Goal: Task Accomplishment & Management: Manage account settings

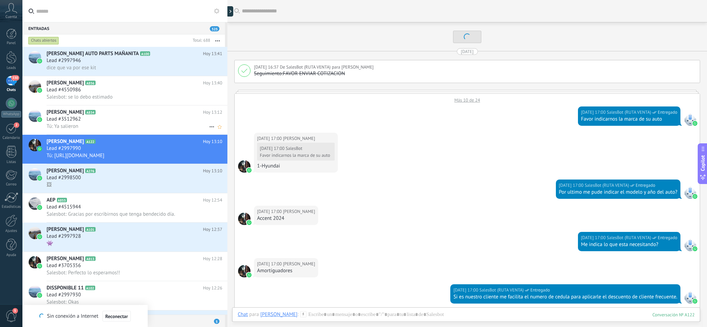
click at [94, 121] on div "Lead #3512962" at bounding box center [135, 119] width 176 height 7
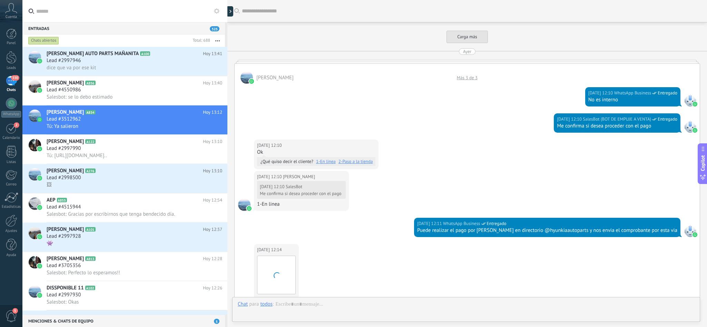
scroll to position [902, 0]
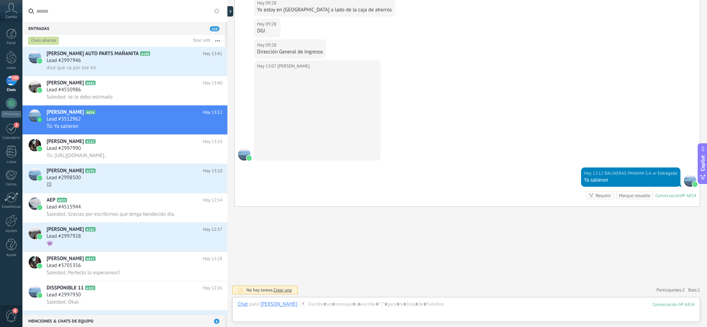
drag, startPoint x: 357, startPoint y: 154, endPoint x: 292, endPoint y: 66, distance: 110.0
click at [292, 66] on span "[PERSON_NAME]" at bounding box center [293, 66] width 32 height 7
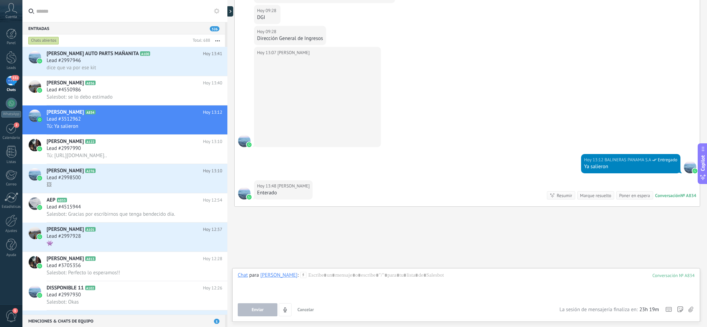
scroll to position [916, 0]
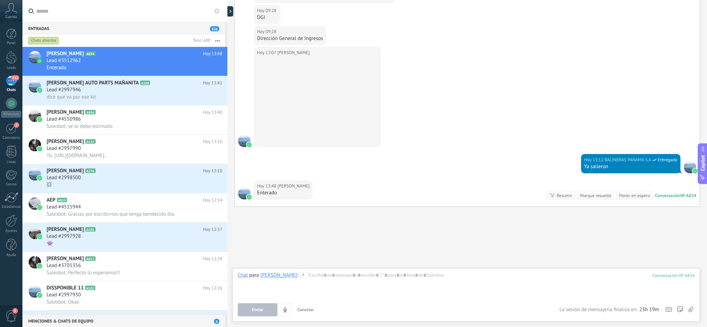
click at [491, 78] on div "Hoy 13:07 Rogelio Ricord" at bounding box center [467, 100] width 465 height 107
click at [107, 59] on div "Lead #3512962" at bounding box center [135, 60] width 176 height 7
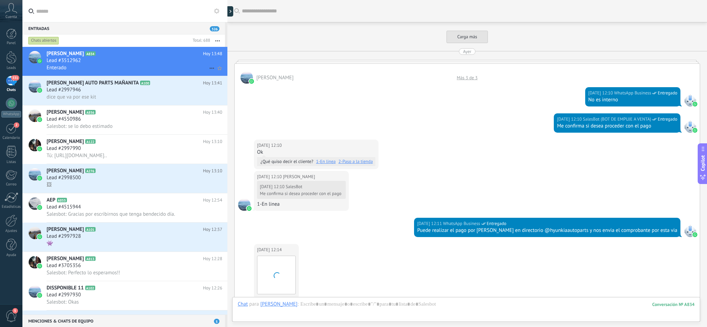
scroll to position [916, 0]
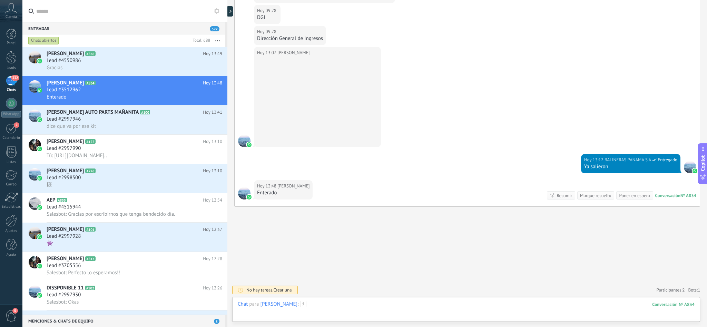
drag, startPoint x: 330, startPoint y: 307, endPoint x: 327, endPoint y: 310, distance: 3.7
click at [330, 307] on div at bounding box center [466, 311] width 457 height 21
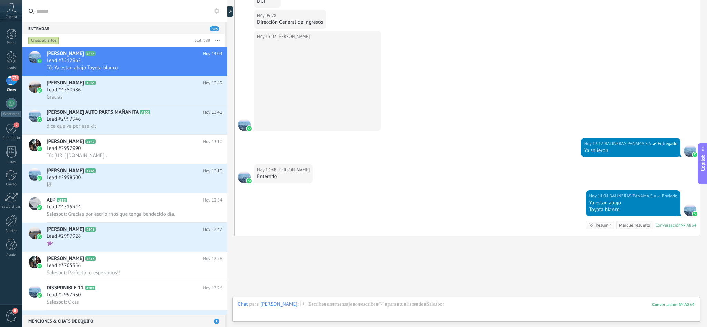
scroll to position [961, 0]
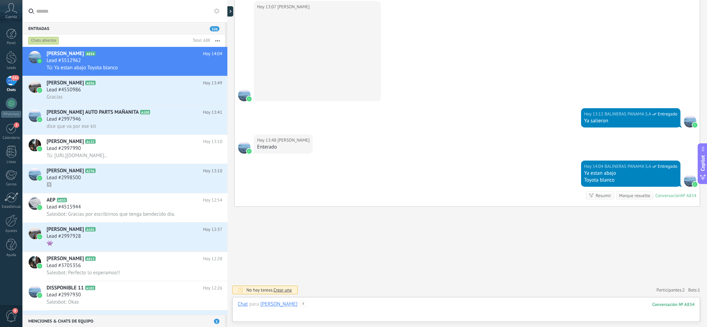
click at [340, 301] on div at bounding box center [466, 311] width 457 height 21
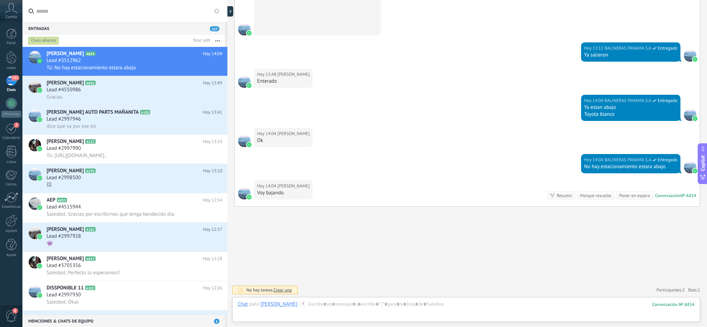
scroll to position [1027, 0]
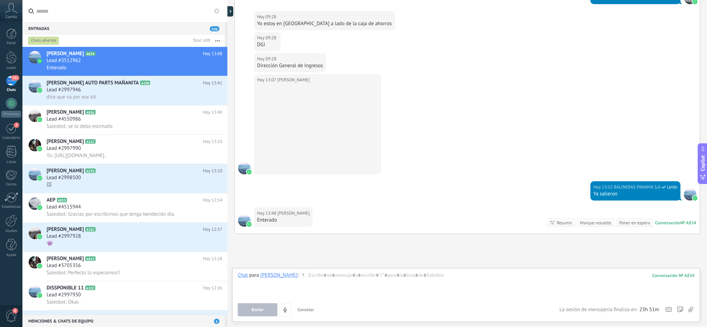
scroll to position [2194, 0]
